Goal: Information Seeking & Learning: Learn about a topic

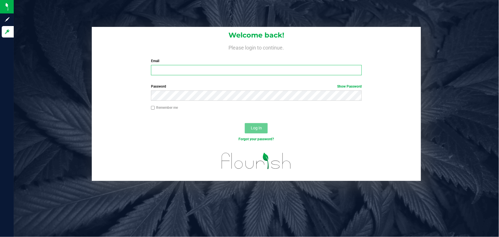
type input "[PERSON_NAME][EMAIL_ADDRESS][DOMAIN_NAME]"
drag, startPoint x: 139, startPoint y: 127, endPoint x: 157, endPoint y: 126, distance: 18.3
click at [140, 127] on div "Log In" at bounding box center [256, 129] width 329 height 19
click at [253, 127] on span "Log In" at bounding box center [256, 128] width 11 height 5
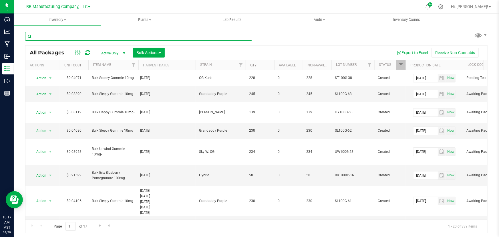
click at [80, 37] on input "text" at bounding box center [138, 36] width 227 height 9
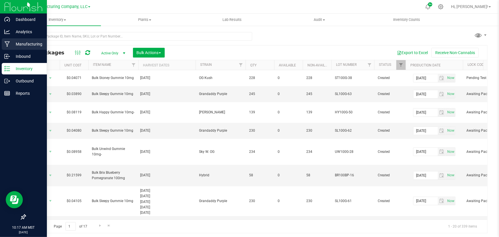
click at [11, 42] on p "Manufacturing" at bounding box center [27, 44] width 34 height 7
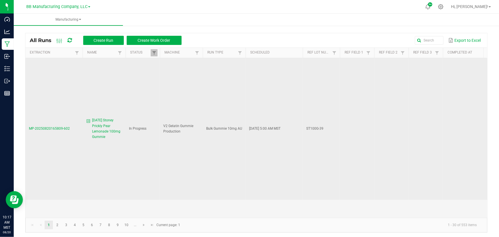
click at [63, 126] on span "MP-20250820165809-602" at bounding box center [49, 128] width 41 height 4
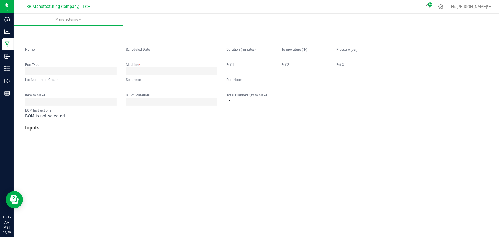
type input "[DATE] Stoney Prickly Pear Lemonade 100mg Gummie"
type input "08/19/2025 5:00 AM"
type input "ST100G-39"
type input "0"
type input "10"
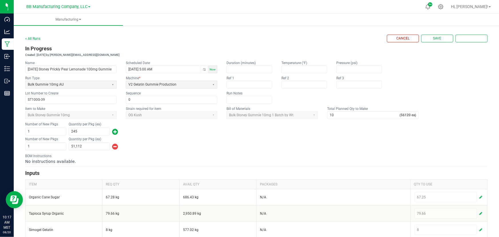
click at [122, 71] on fieldset "Name 8.19.25 Stoney Prickly Pear Lemonade 100mg Gummie Scheduled Date 08/19/202…" at bounding box center [121, 81] width 192 height 43
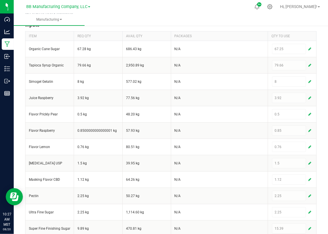
scroll to position [218, 0]
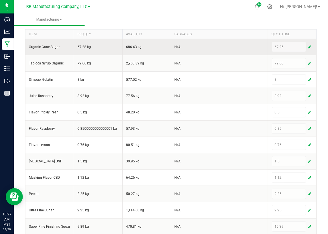
click at [309, 46] on span "button" at bounding box center [310, 47] width 3 height 5
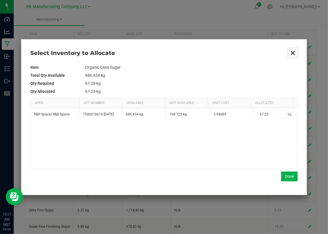
click at [294, 53] on button "Close" at bounding box center [293, 53] width 12 height 12
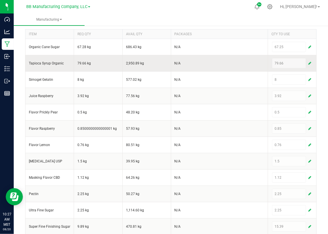
click at [309, 63] on span "button" at bounding box center [310, 63] width 3 height 5
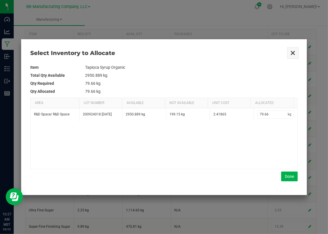
click at [289, 51] on button "Close" at bounding box center [293, 53] width 12 height 12
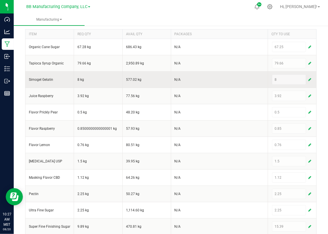
click at [309, 80] on span "button" at bounding box center [310, 79] width 3 height 5
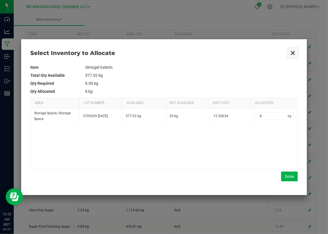
click at [294, 55] on button "Close" at bounding box center [293, 53] width 12 height 12
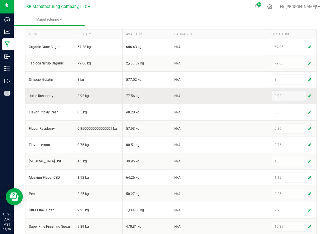
click at [309, 94] on span "button" at bounding box center [310, 96] width 3 height 5
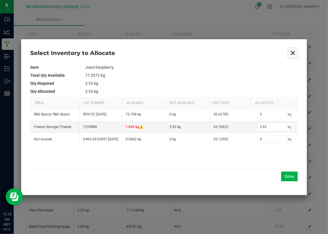
click at [293, 52] on button "Close" at bounding box center [293, 53] width 12 height 12
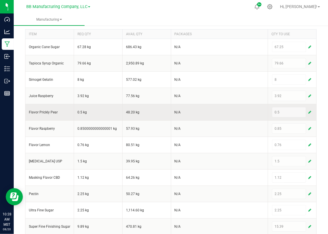
click at [309, 112] on span "button" at bounding box center [310, 112] width 3 height 5
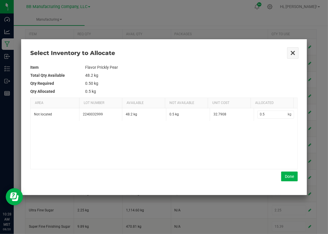
click at [293, 51] on button "Close" at bounding box center [293, 53] width 12 height 12
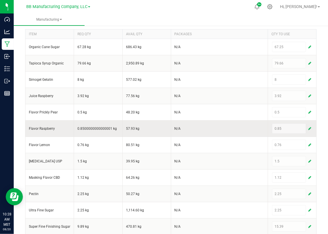
click at [309, 126] on span "button" at bounding box center [310, 128] width 3 height 5
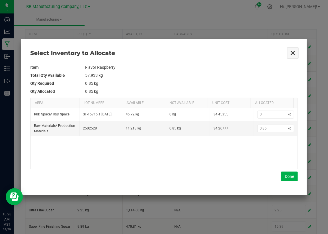
click at [295, 51] on button "Close" at bounding box center [293, 53] width 12 height 12
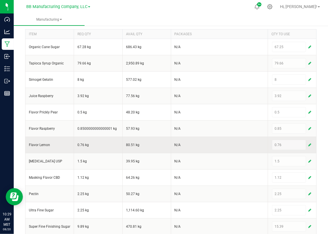
click at [309, 142] on span "button" at bounding box center [310, 144] width 3 height 5
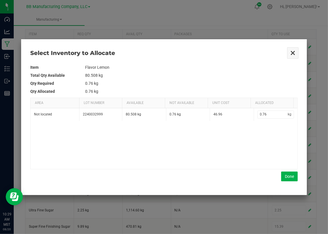
click at [296, 53] on button "Close" at bounding box center [293, 53] width 12 height 12
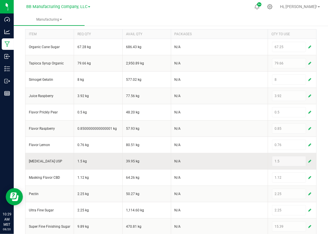
click at [309, 160] on span "button" at bounding box center [310, 161] width 3 height 5
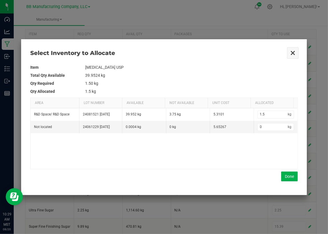
click at [293, 51] on button "Close" at bounding box center [293, 53] width 12 height 12
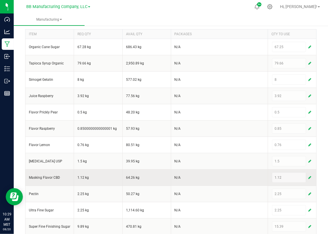
click at [309, 176] on span "button" at bounding box center [310, 177] width 3 height 5
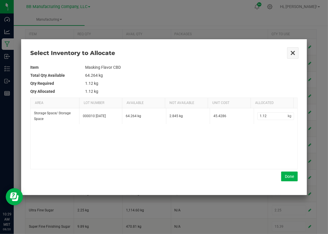
click at [294, 50] on button "Close" at bounding box center [293, 53] width 12 height 12
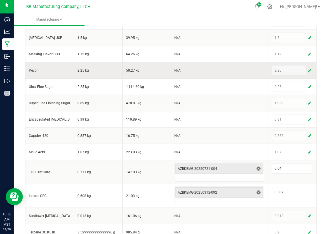
scroll to position [352, 0]
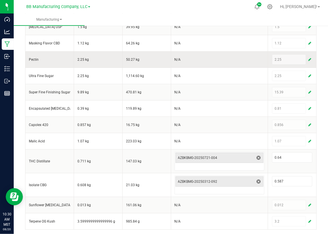
click at [309, 57] on span "button" at bounding box center [310, 59] width 3 height 5
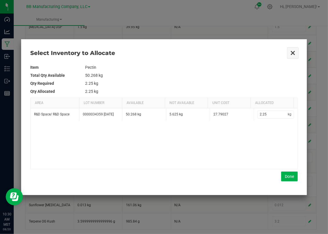
click at [291, 50] on button "Close" at bounding box center [293, 53] width 12 height 12
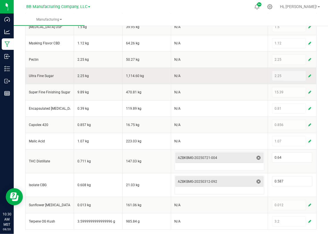
click at [309, 75] on span "button" at bounding box center [310, 75] width 3 height 5
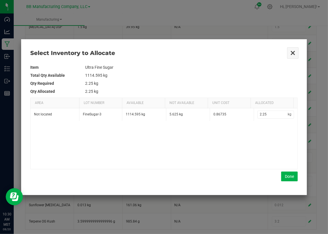
click at [292, 52] on button "Close" at bounding box center [293, 53] width 12 height 12
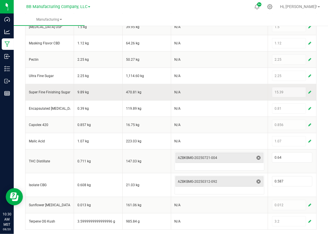
click at [309, 91] on span "button" at bounding box center [310, 92] width 3 height 5
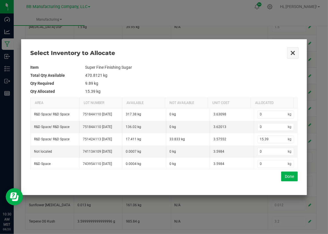
click at [291, 51] on button "Close" at bounding box center [293, 53] width 12 height 12
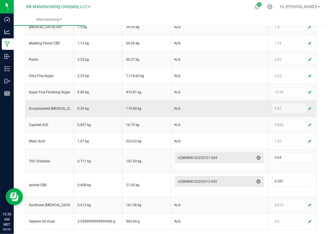
click at [309, 106] on span "button" at bounding box center [310, 108] width 3 height 5
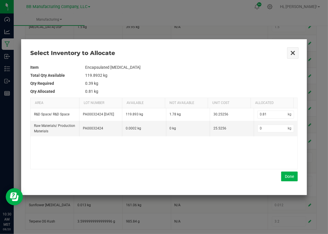
click at [291, 50] on button "Close" at bounding box center [293, 53] width 12 height 12
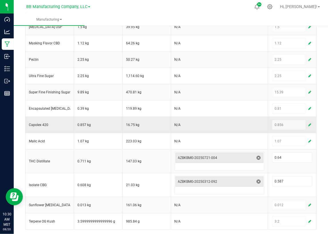
click at [309, 122] on span "button" at bounding box center [310, 124] width 3 height 5
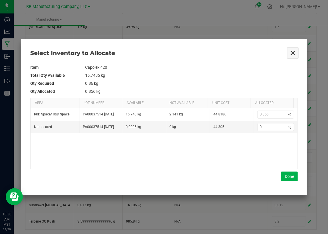
click at [292, 54] on button "Close" at bounding box center [293, 53] width 12 height 12
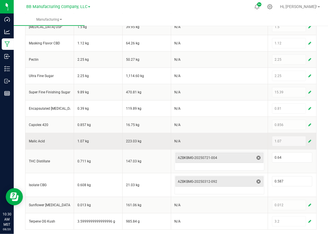
click at [309, 139] on span "button" at bounding box center [310, 141] width 3 height 5
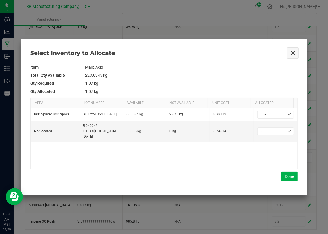
click at [294, 50] on button "Close" at bounding box center [293, 53] width 12 height 12
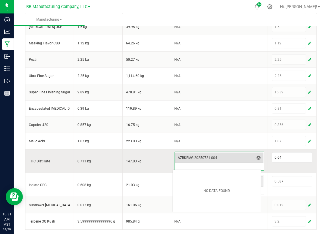
click at [220, 155] on span "AZBKBMG-20250721-004" at bounding box center [216, 157] width 76 height 5
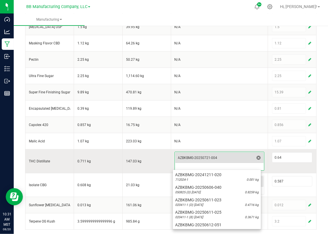
scroll to position [105, 0]
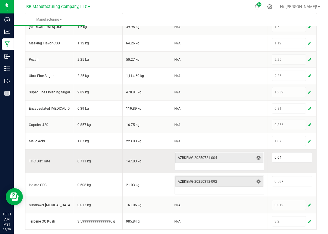
click at [143, 152] on td "147.03 kg" at bounding box center [146, 161] width 49 height 24
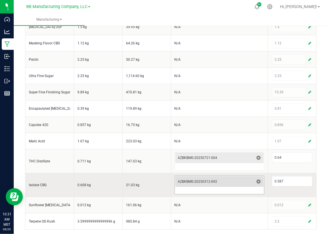
click at [213, 182] on span "AZBKBMG-20250312-092" at bounding box center [216, 181] width 76 height 5
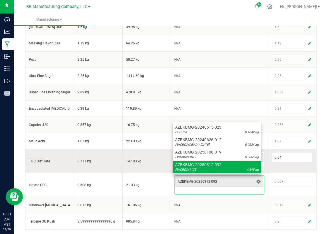
click at [150, 159] on td "147.03 kg" at bounding box center [146, 161] width 49 height 24
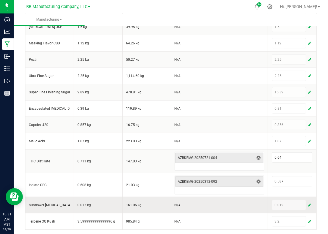
click at [309, 202] on span "button" at bounding box center [310, 204] width 3 height 5
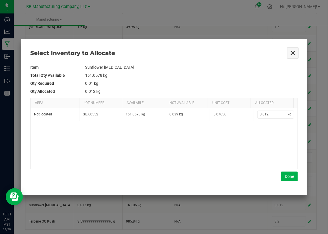
click at [295, 51] on button "Close" at bounding box center [293, 53] width 12 height 12
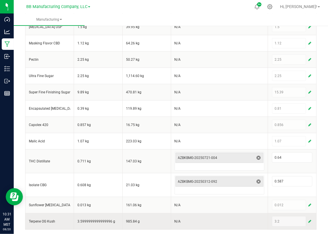
click at [309, 219] on span "button" at bounding box center [310, 221] width 3 height 5
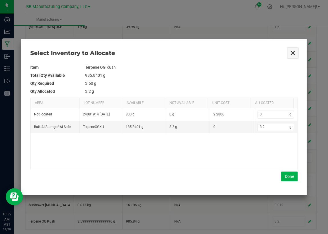
click at [294, 52] on button "Close" at bounding box center [293, 53] width 12 height 12
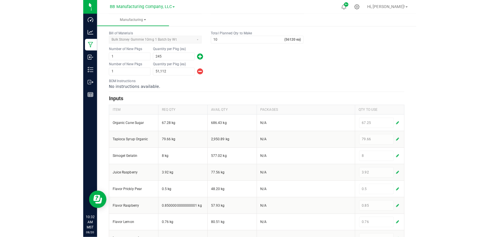
scroll to position [0, 0]
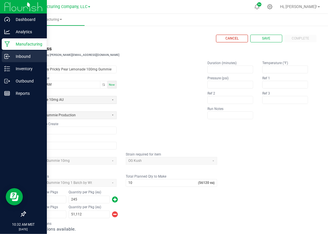
click at [17, 57] on p "Inbound" at bounding box center [27, 56] width 34 height 7
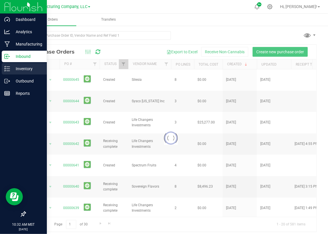
click at [21, 71] on p "Inventory" at bounding box center [27, 68] width 34 height 7
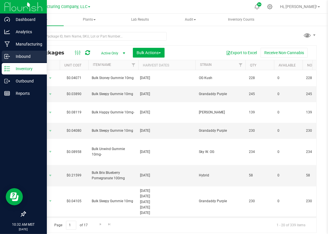
click at [5, 54] on icon at bounding box center [6, 56] width 3 height 4
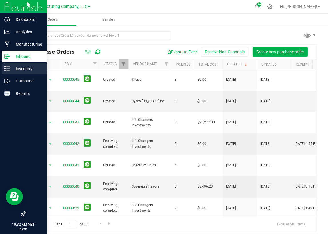
click at [25, 66] on p "Inventory" at bounding box center [27, 68] width 34 height 7
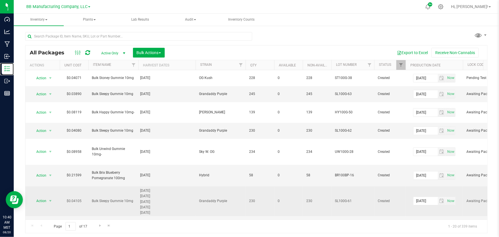
scroll to position [7, 0]
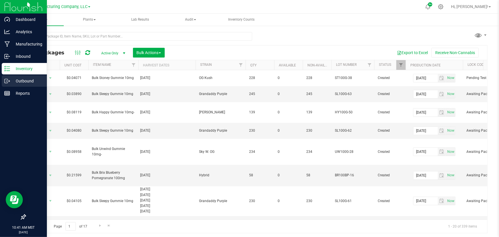
click at [9, 78] on icon at bounding box center [7, 81] width 6 height 6
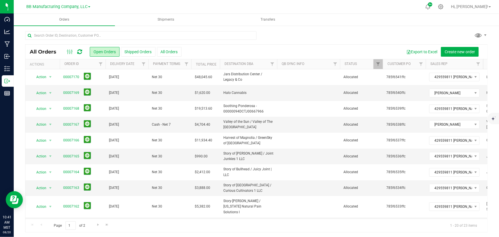
click at [263, 32] on div at bounding box center [256, 37] width 462 height 13
click at [241, 35] on input "text" at bounding box center [140, 35] width 231 height 9
click at [269, 34] on div at bounding box center [256, 37] width 462 height 13
click at [263, 34] on div at bounding box center [256, 37] width 462 height 13
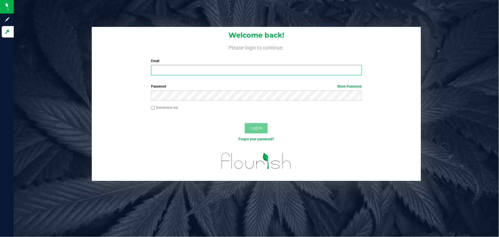
type input "[PERSON_NAME][EMAIL_ADDRESS][DOMAIN_NAME]"
click at [112, 110] on div "Remember me" at bounding box center [256, 110] width 329 height 11
click at [260, 132] on button "Log In" at bounding box center [256, 128] width 23 height 10
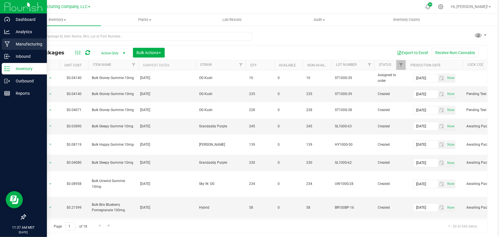
click at [17, 43] on p "Manufacturing" at bounding box center [27, 44] width 34 height 7
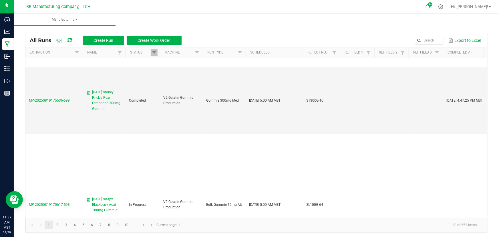
scroll to position [277, 0]
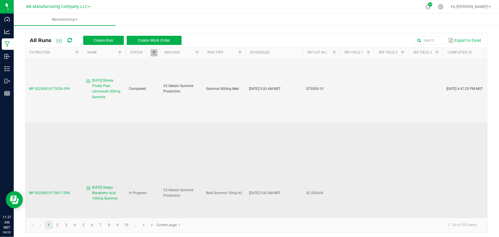
click at [43, 191] on span "MP-20250819170617-598" at bounding box center [49, 193] width 41 height 4
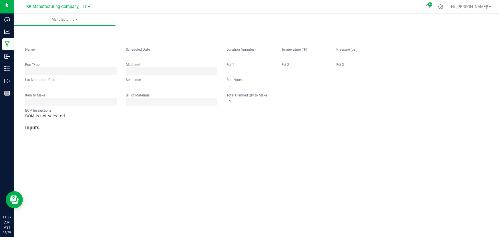
type input "[DATE] Sleepy Blackberry Acai 100mg Gummie"
type input "[DATE] 5:00 AM"
type input "SL100G-64"
type input "0"
type input "15"
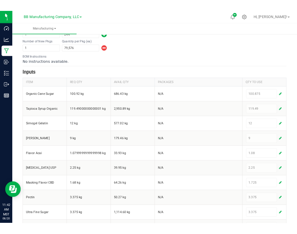
scroll to position [208, 0]
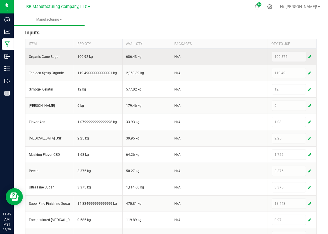
click at [309, 57] on span "button" at bounding box center [310, 56] width 3 height 5
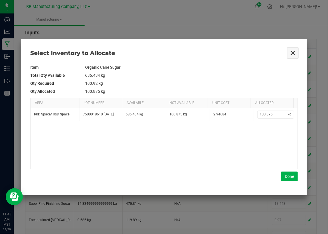
click at [291, 52] on button "Close" at bounding box center [293, 53] width 12 height 12
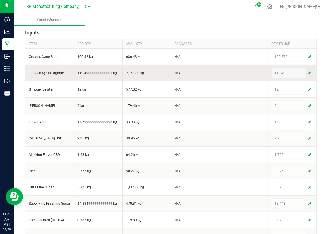
click at [308, 73] on button "button" at bounding box center [309, 72] width 5 height 7
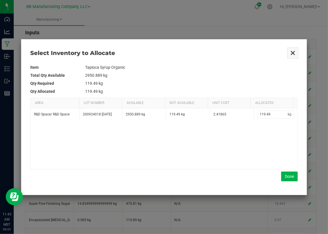
click at [295, 50] on button "Close" at bounding box center [293, 53] width 12 height 12
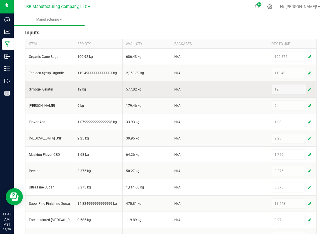
click at [309, 89] on span "button" at bounding box center [310, 89] width 3 height 5
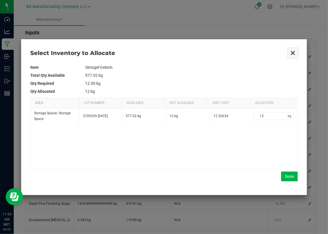
click at [292, 52] on button "Close" at bounding box center [293, 53] width 12 height 12
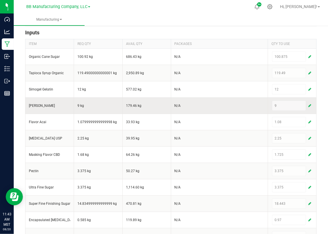
click at [307, 108] on button "button" at bounding box center [309, 105] width 5 height 7
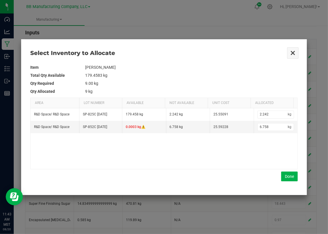
click at [290, 50] on button "Close" at bounding box center [293, 53] width 12 height 12
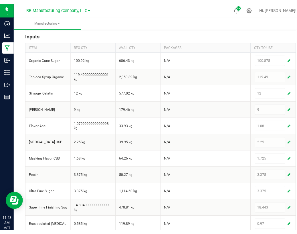
scroll to position [223, 0]
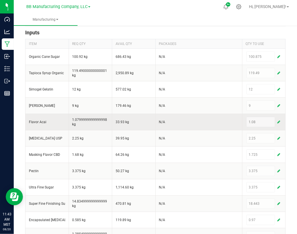
click at [277, 120] on span "button" at bounding box center [278, 122] width 3 height 5
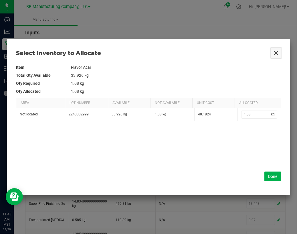
click at [274, 52] on button "Close" at bounding box center [276, 53] width 12 height 12
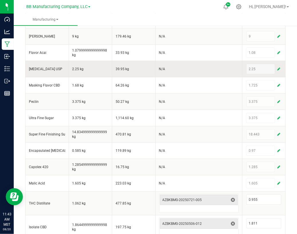
scroll to position [327, 0]
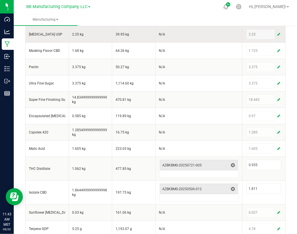
click at [277, 32] on span "button" at bounding box center [278, 34] width 3 height 5
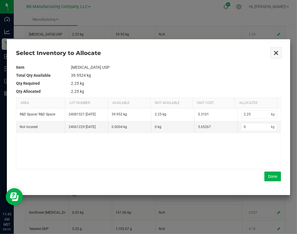
click at [277, 53] on button "Close" at bounding box center [276, 53] width 12 height 12
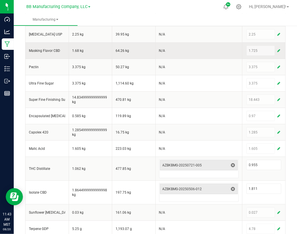
click at [276, 49] on button "button" at bounding box center [278, 50] width 5 height 7
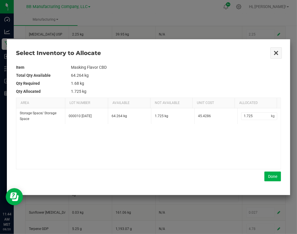
click at [274, 51] on button "Close" at bounding box center [276, 53] width 12 height 12
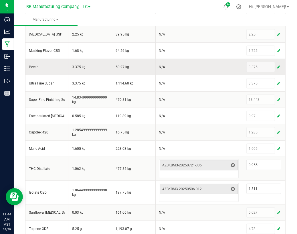
click at [277, 66] on button "button" at bounding box center [278, 66] width 5 height 7
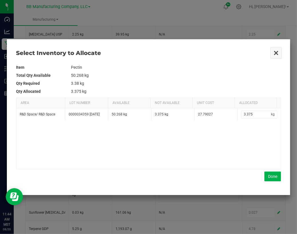
click at [275, 53] on button "Close" at bounding box center [276, 53] width 12 height 12
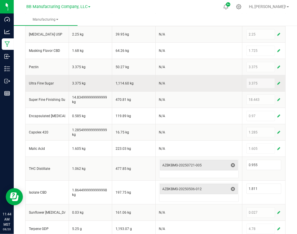
click at [277, 82] on span "button" at bounding box center [278, 83] width 3 height 5
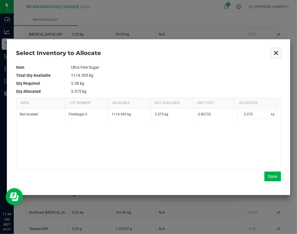
click at [274, 51] on button "Close" at bounding box center [276, 53] width 12 height 12
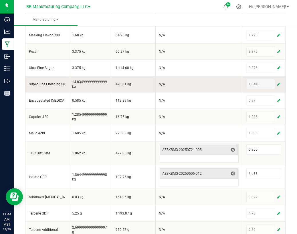
scroll to position [351, 0]
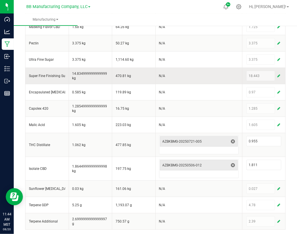
click at [277, 73] on span "button" at bounding box center [278, 75] width 3 height 5
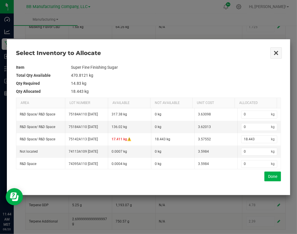
click at [275, 50] on button "Close" at bounding box center [276, 53] width 12 height 12
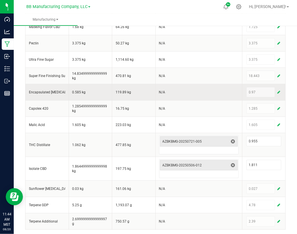
click at [277, 91] on span "button" at bounding box center [278, 92] width 3 height 5
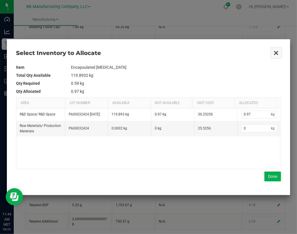
click at [277, 51] on button "Close" at bounding box center [276, 53] width 12 height 12
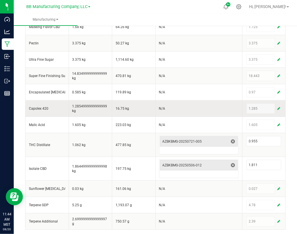
click at [277, 107] on span "button" at bounding box center [278, 108] width 3 height 5
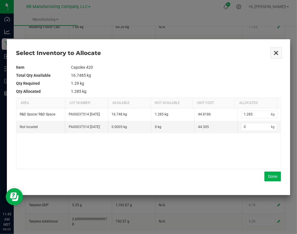
click at [273, 54] on button "Close" at bounding box center [276, 53] width 12 height 12
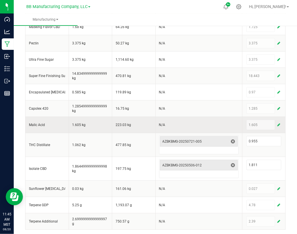
click at [277, 122] on span "button" at bounding box center [278, 124] width 3 height 5
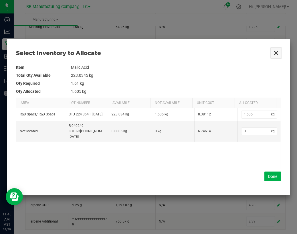
click at [278, 52] on button "Close" at bounding box center [276, 53] width 12 height 12
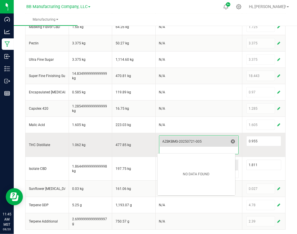
click at [179, 139] on span "AZBKBMG-20250721-005" at bounding box center [195, 141] width 66 height 5
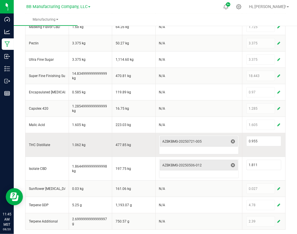
click at [139, 136] on td "477.85 kg" at bounding box center [133, 145] width 43 height 24
click at [186, 139] on span "AZBKBMG-20250721-005" at bounding box center [195, 141] width 66 height 5
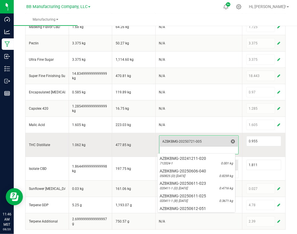
click at [188, 140] on span "AZBKBMG-20250721-005" at bounding box center [195, 141] width 66 height 5
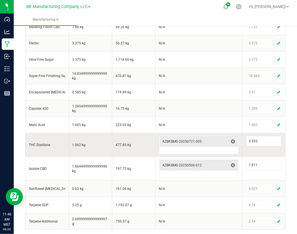
click at [136, 138] on td "477.85 kg" at bounding box center [133, 145] width 43 height 24
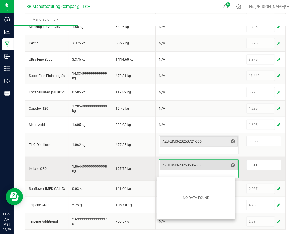
click at [194, 161] on span "AZBKBMG-20250506-012" at bounding box center [195, 165] width 66 height 8
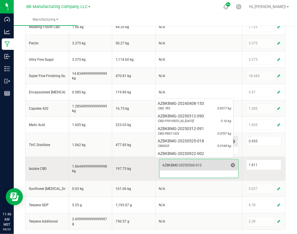
scroll to position [43, 0]
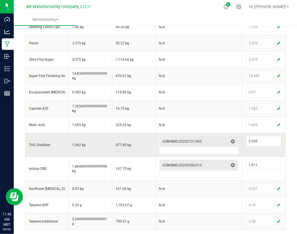
click at [144, 140] on td "477.85 kg" at bounding box center [133, 145] width 43 height 24
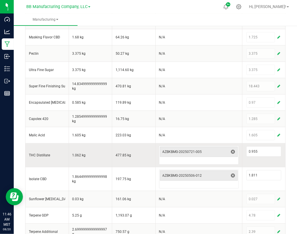
scroll to position [351, 0]
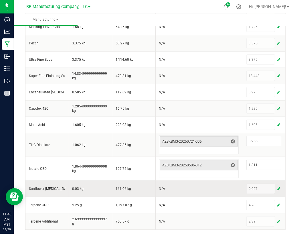
click at [276, 185] on button "button" at bounding box center [278, 188] width 5 height 7
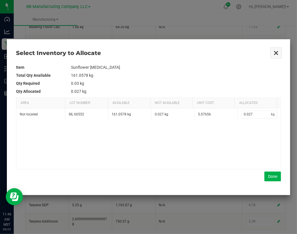
click at [277, 51] on button "Close" at bounding box center [276, 53] width 12 height 12
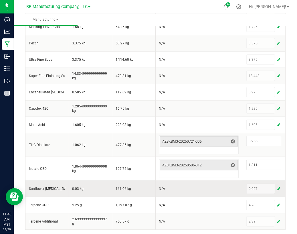
click at [277, 186] on span "button" at bounding box center [278, 188] width 3 height 5
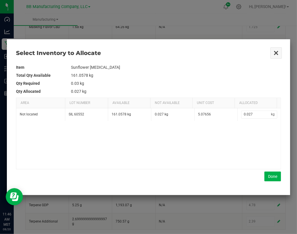
click at [276, 51] on button "Close" at bounding box center [276, 53] width 12 height 12
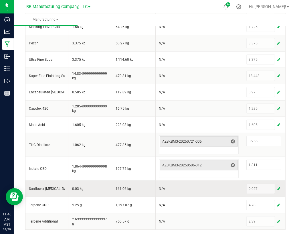
click at [276, 186] on button "button" at bounding box center [278, 188] width 5 height 7
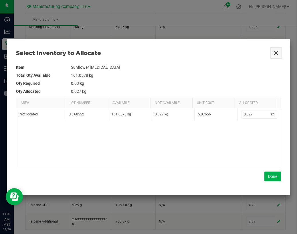
click at [276, 52] on button "Close" at bounding box center [276, 53] width 12 height 12
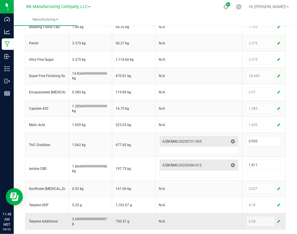
click at [271, 219] on div "2.39" at bounding box center [263, 221] width 35 height 10
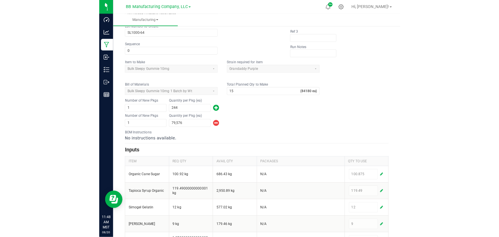
scroll to position [0, 0]
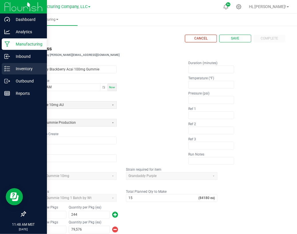
click at [15, 68] on p "Inventory" at bounding box center [27, 68] width 34 height 7
